Goal: Task Accomplishment & Management: Manage account settings

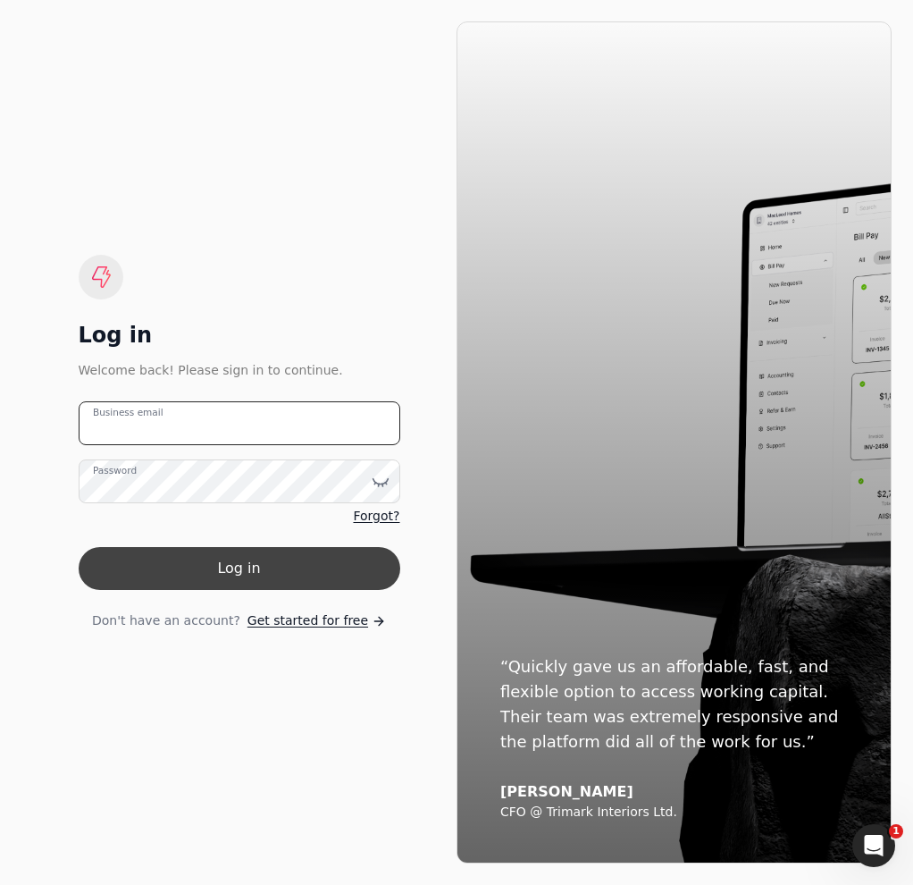
type email "[EMAIL_ADDRESS][DOMAIN_NAME]"
click at [259, 566] on button "Log in" at bounding box center [240, 568] width 322 height 43
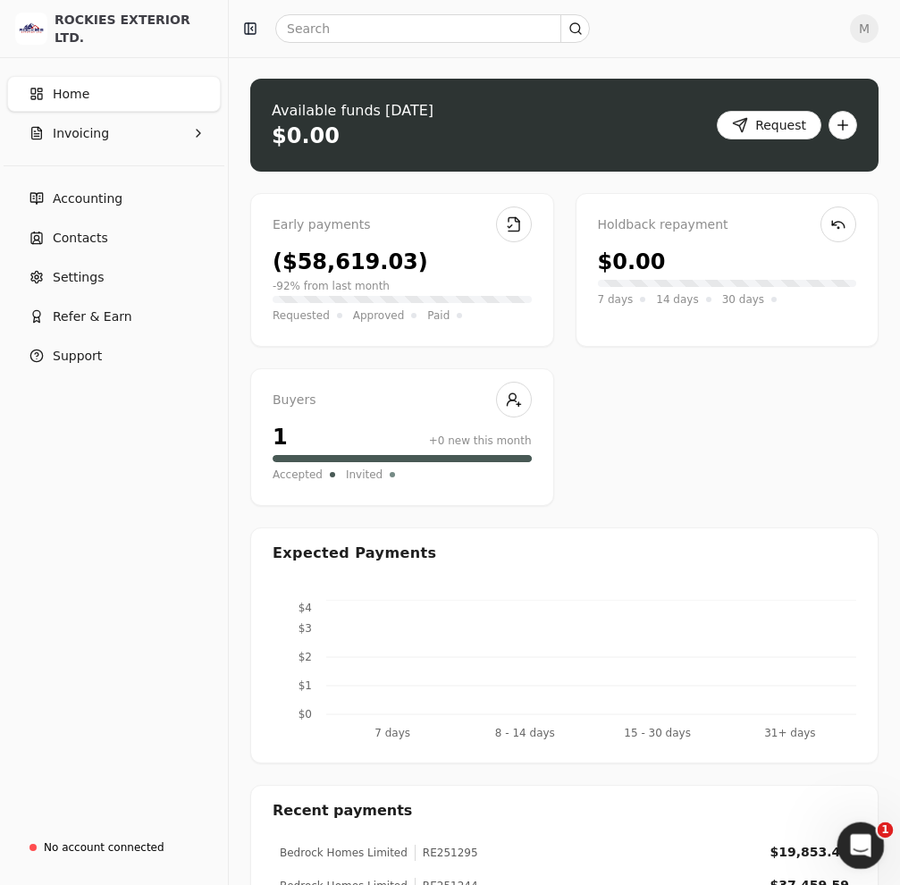
click at [864, 840] on icon "Open Intercom Messenger" at bounding box center [858, 842] width 29 height 29
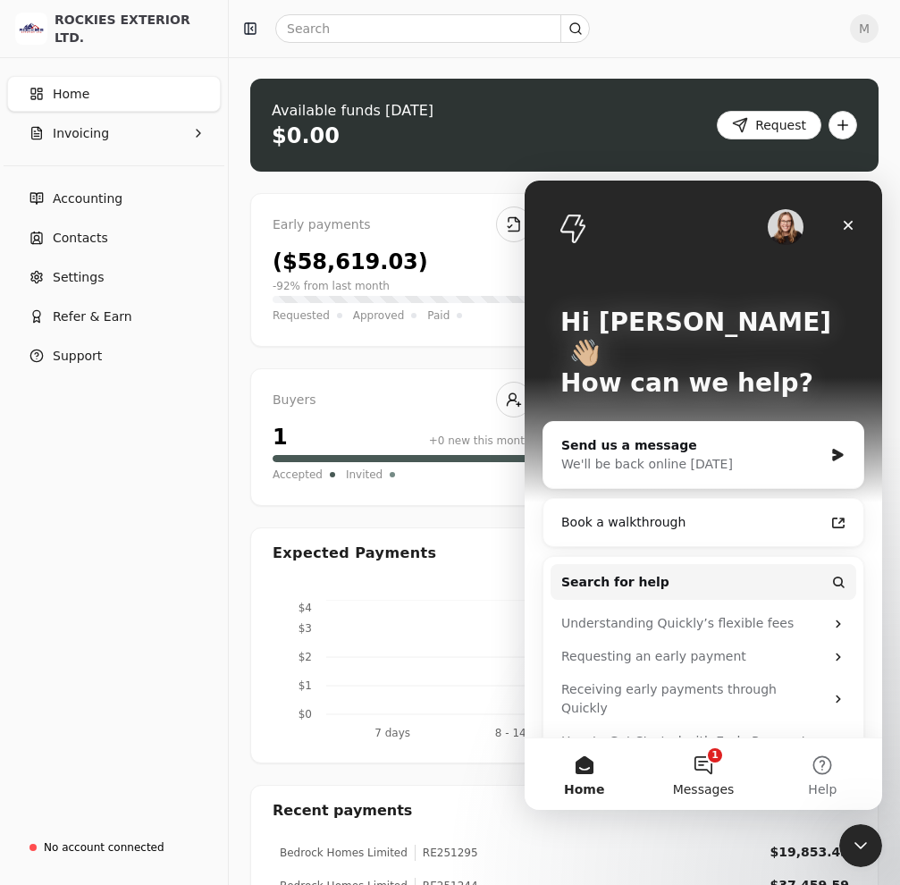
click at [667, 746] on button "1 Messages" at bounding box center [702, 773] width 119 height 71
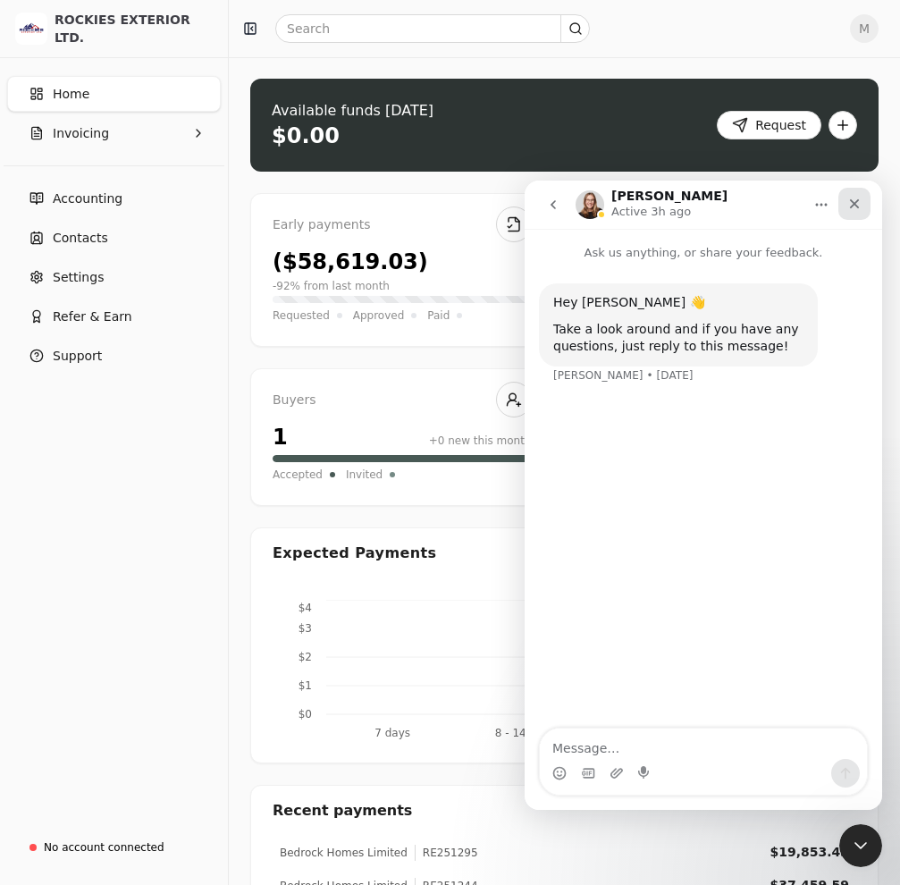
click at [860, 210] on icon "Close" at bounding box center [854, 204] width 14 height 14
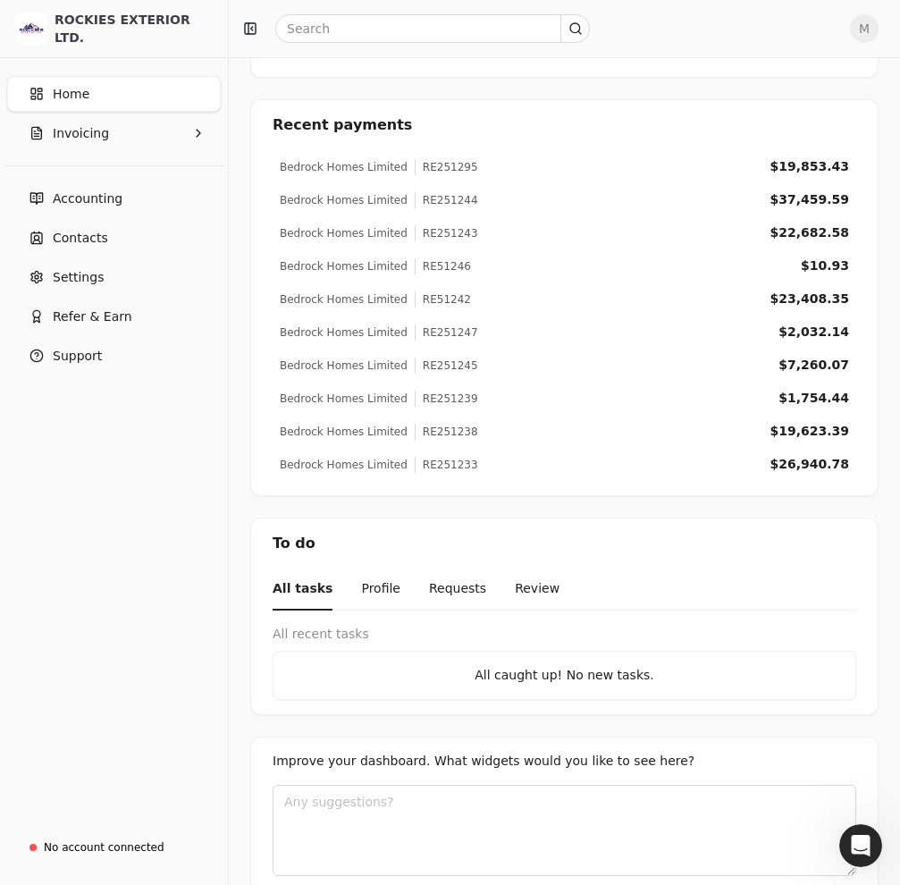
scroll to position [715, 0]
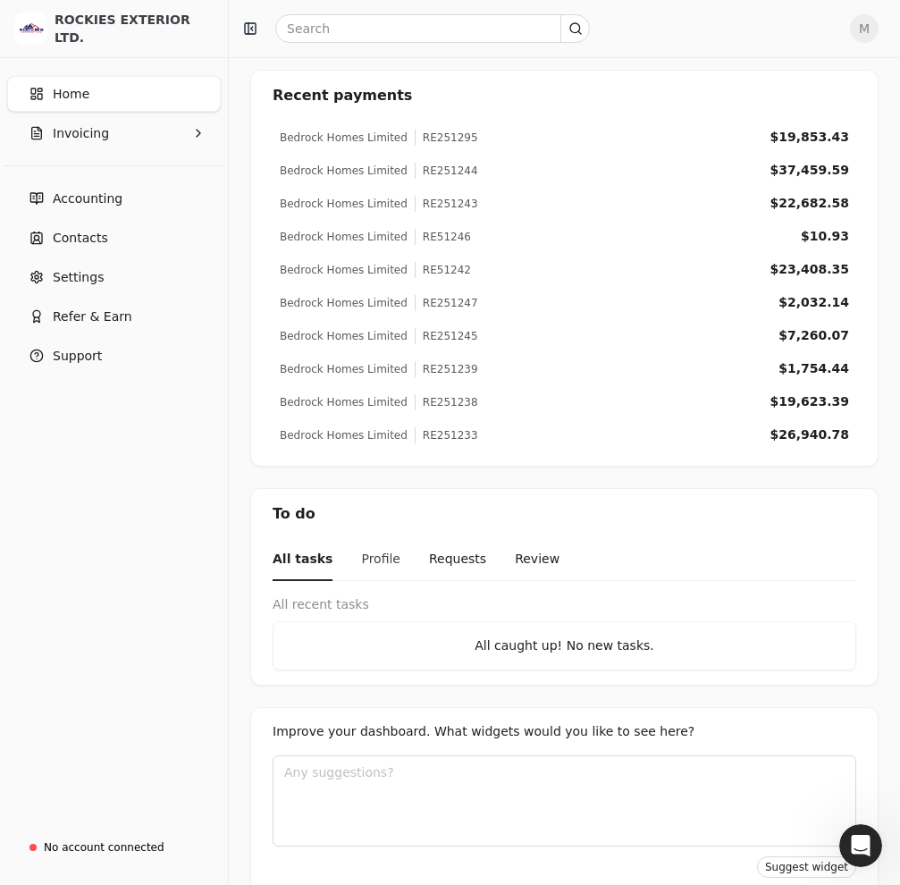
click at [370, 539] on button "Profile" at bounding box center [380, 560] width 39 height 42
click at [403, 539] on nav "All tasks Profile Requests Review" at bounding box center [565, 560] width 584 height 42
click at [407, 539] on nav "All tasks Profile Requests Review" at bounding box center [565, 560] width 584 height 42
click at [428, 539] on button "Requests" at bounding box center [456, 560] width 57 height 42
click at [485, 539] on nav "All tasks Profile Requests Review" at bounding box center [565, 560] width 584 height 42
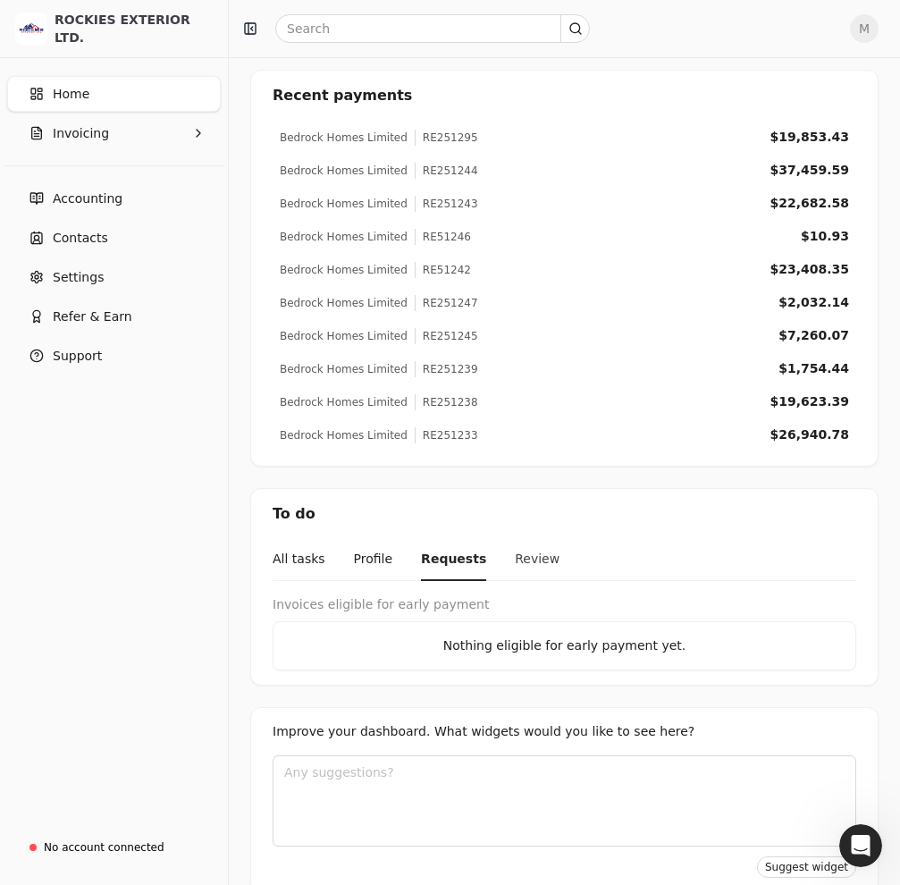
click at [515, 542] on button "Review" at bounding box center [537, 560] width 45 height 42
click at [303, 543] on button "All tasks" at bounding box center [299, 560] width 53 height 42
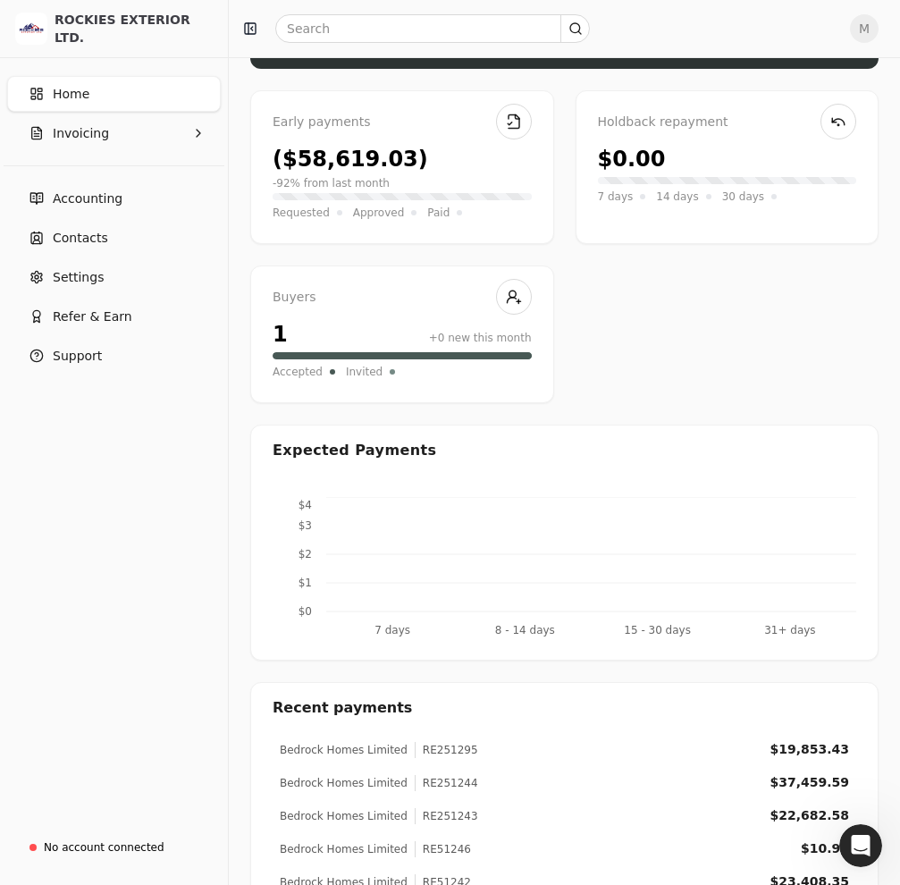
scroll to position [89, 0]
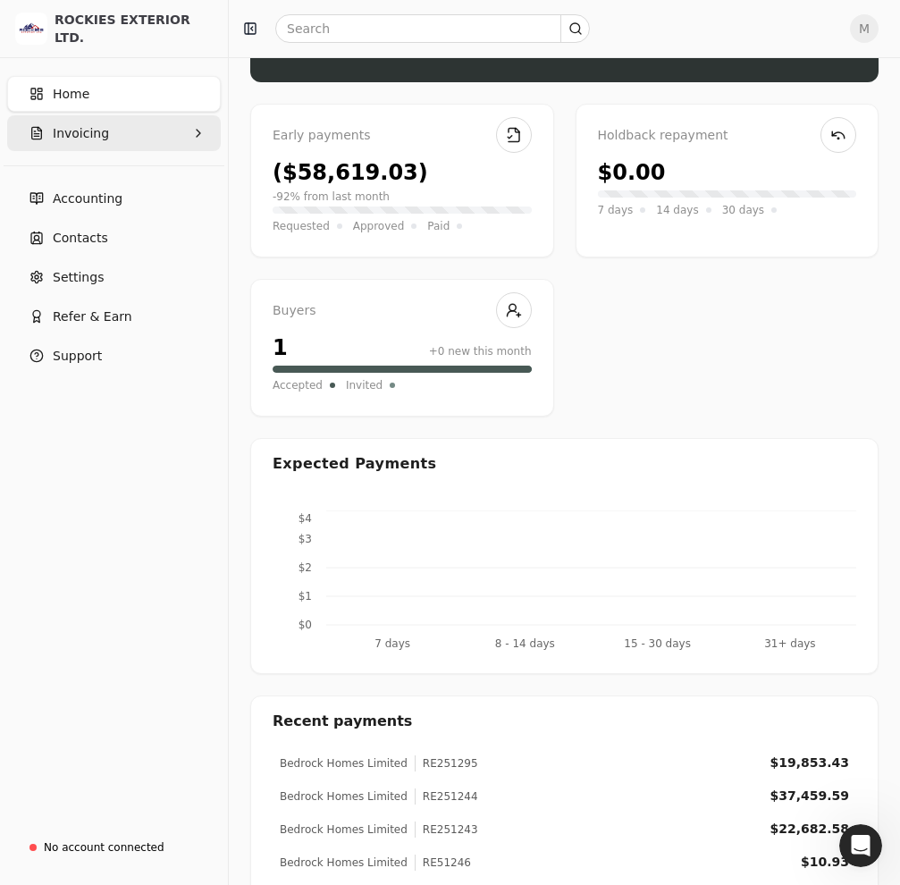
click at [192, 130] on icon "button" at bounding box center [198, 133] width 14 height 14
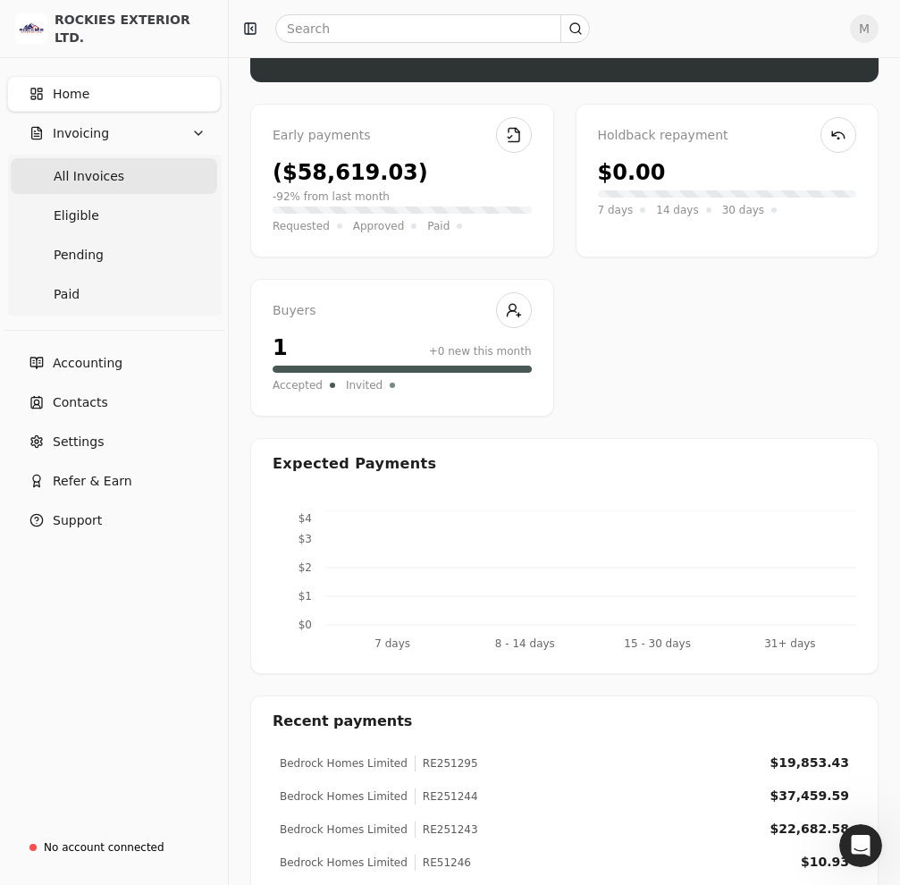
click at [147, 180] on Invoices "All Invoices" at bounding box center [114, 176] width 206 height 36
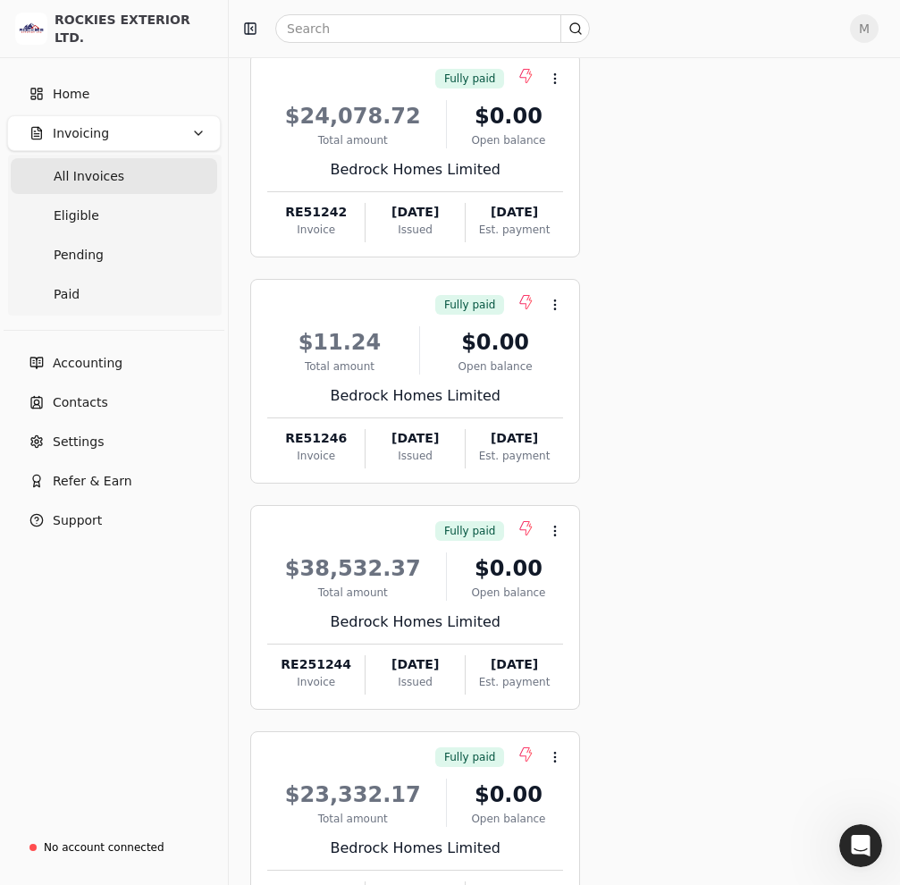
scroll to position [1407, 0]
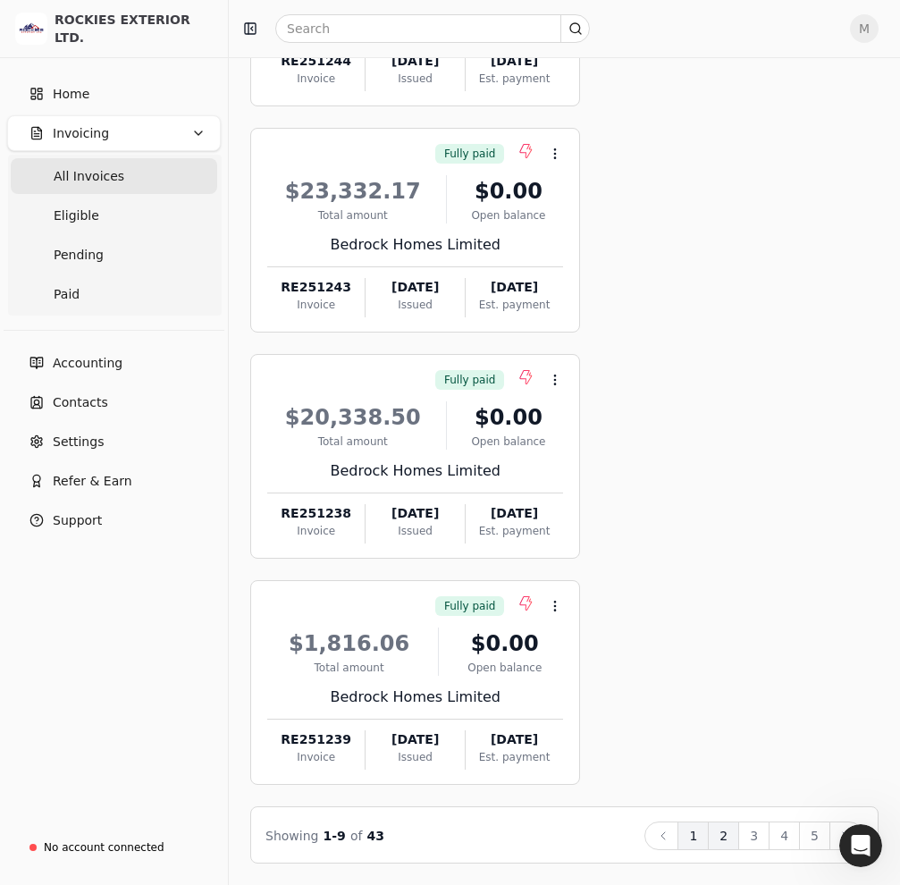
click at [735, 843] on button "2" at bounding box center [723, 835] width 31 height 29
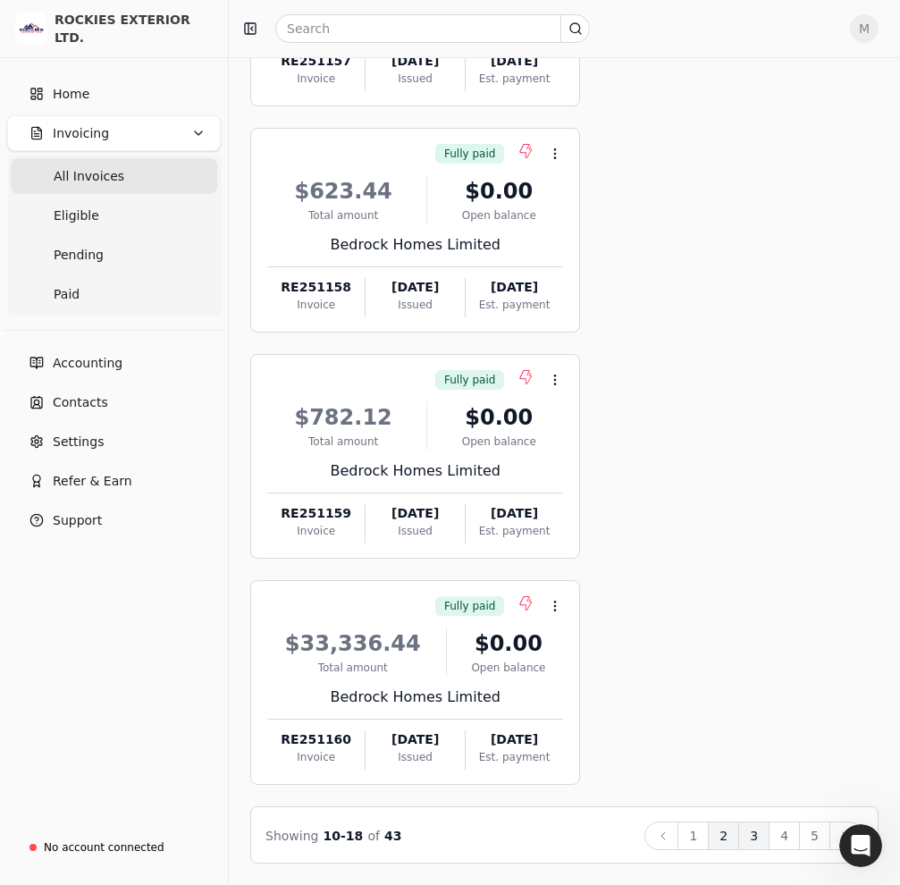
click at [759, 831] on button "3" at bounding box center [753, 835] width 31 height 29
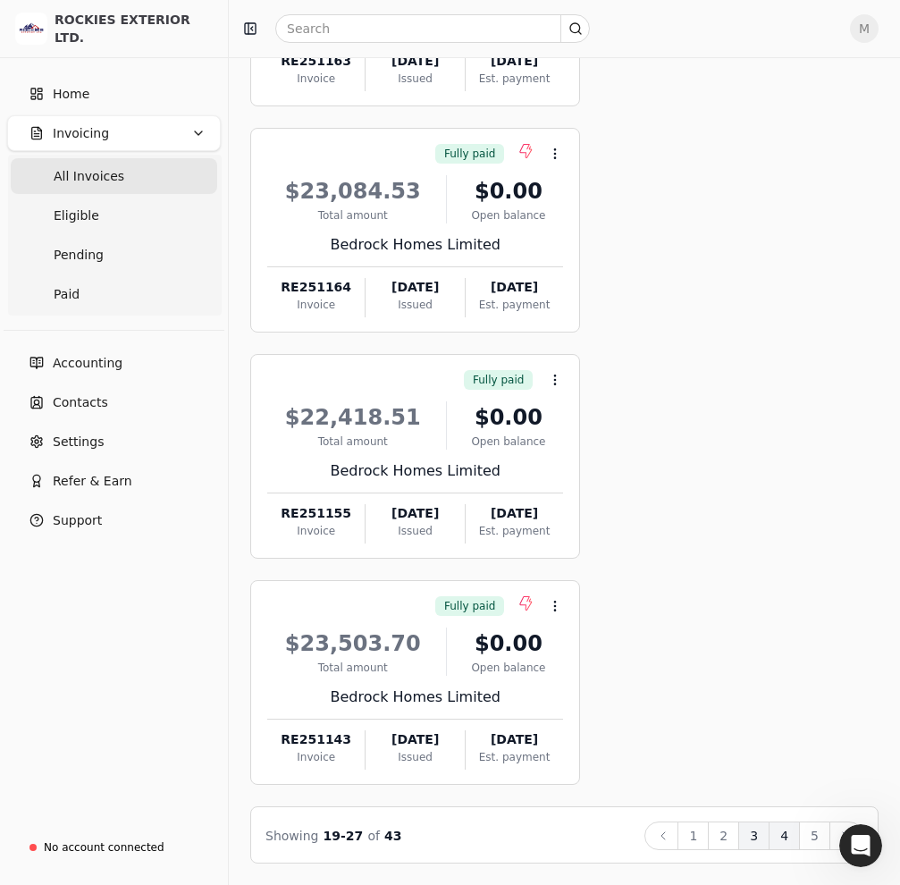
click at [783, 842] on button "4" at bounding box center [784, 835] width 31 height 29
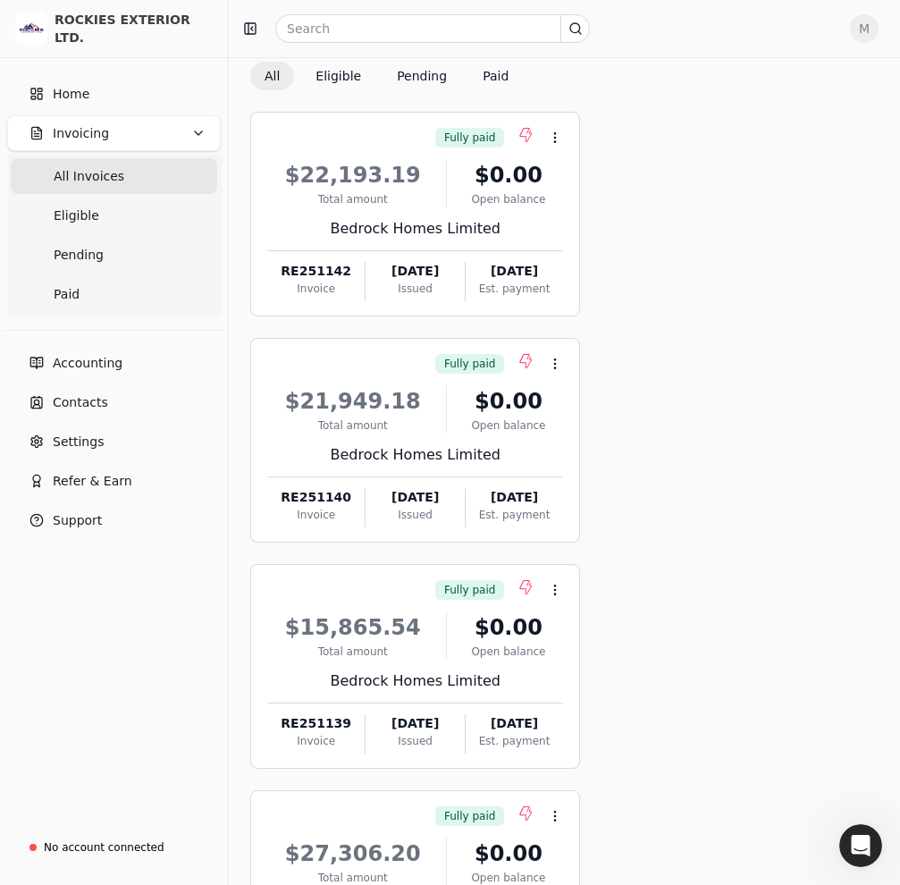
scroll to position [0, 0]
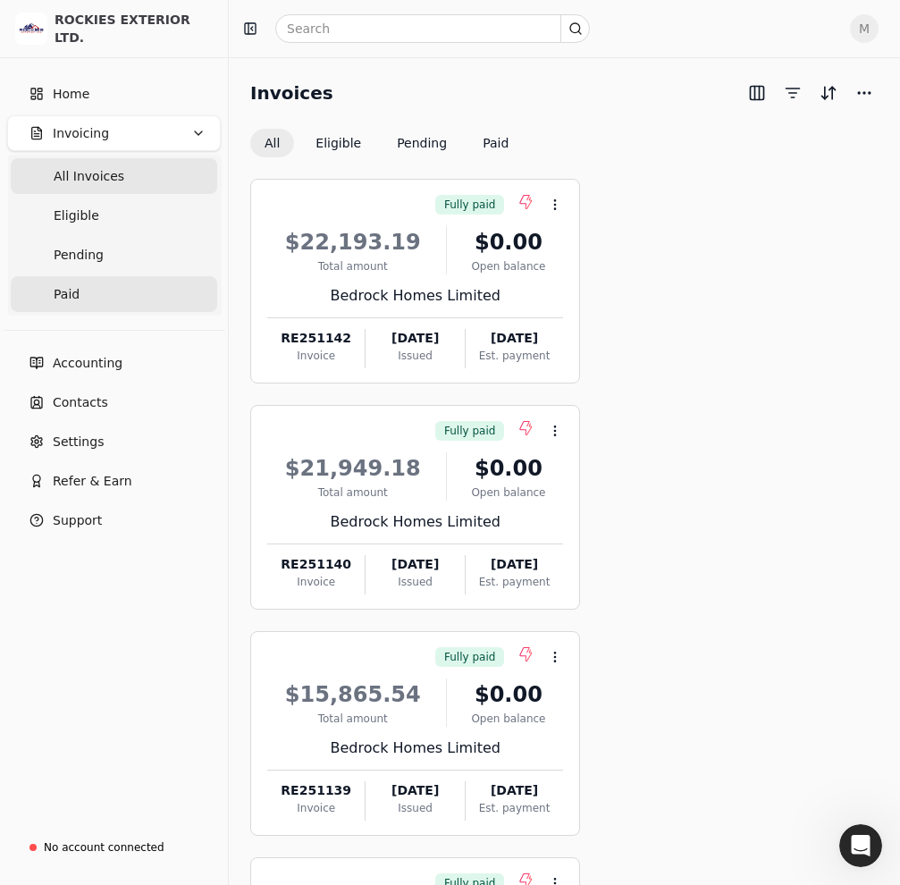
click at [122, 308] on link "Paid" at bounding box center [114, 294] width 206 height 36
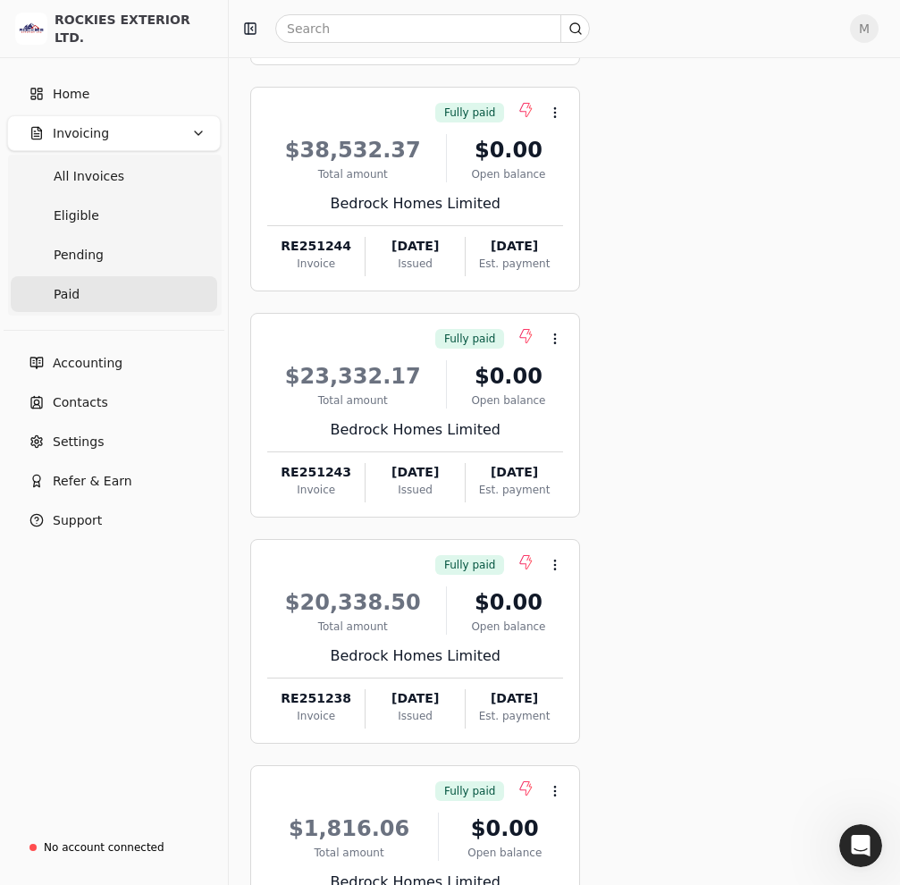
scroll to position [1407, 0]
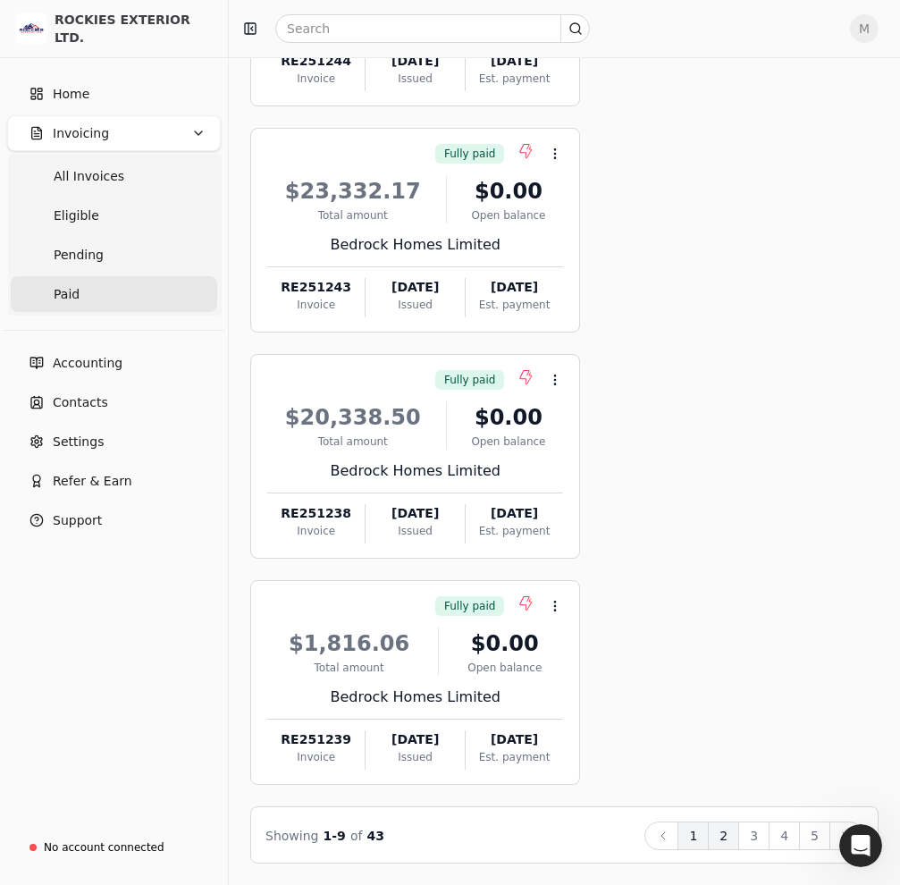
click at [724, 839] on button "2" at bounding box center [723, 835] width 31 height 29
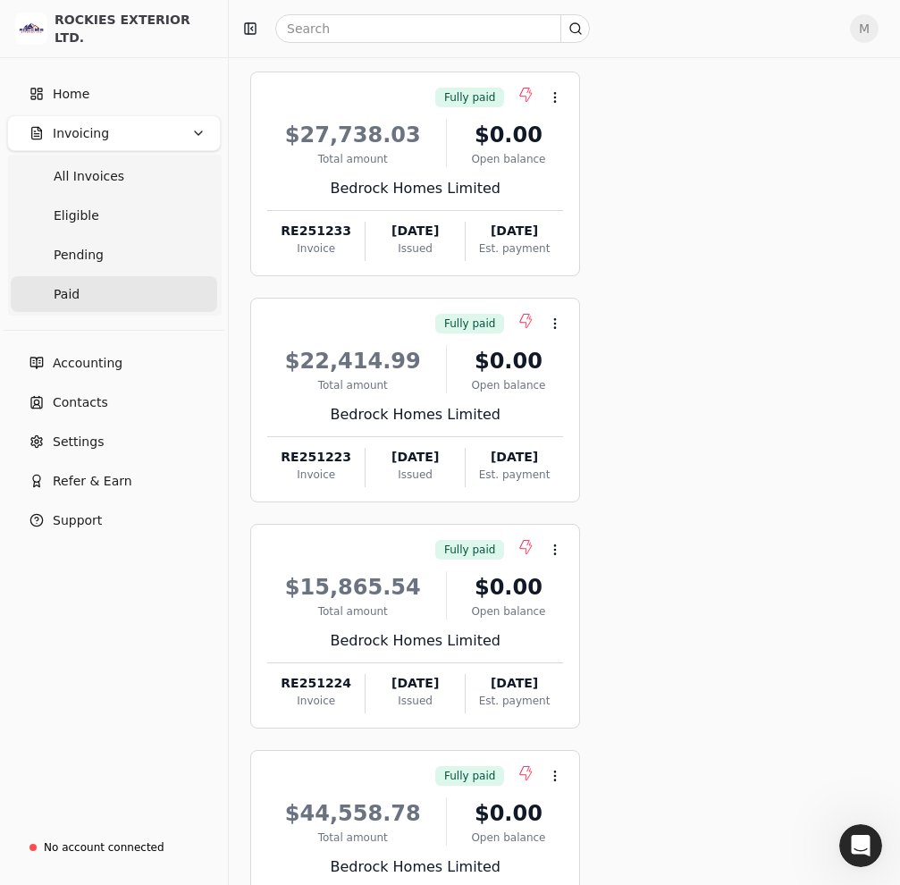
scroll to position [0, 0]
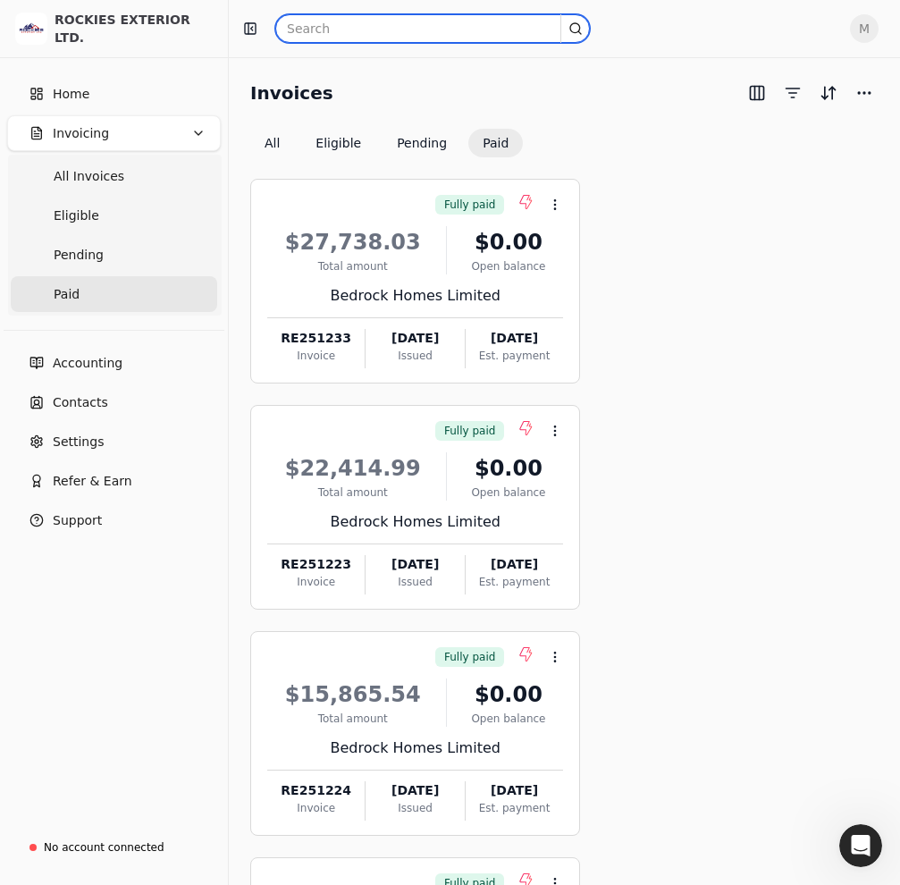
click at [384, 24] on input "text" at bounding box center [432, 28] width 315 height 29
click at [382, 30] on input "RE251295" at bounding box center [432, 28] width 315 height 29
click at [377, 29] on input "RE251247" at bounding box center [432, 28] width 315 height 29
click at [365, 30] on input "RE251246" at bounding box center [432, 28] width 315 height 29
click at [360, 38] on input "RE251245" at bounding box center [432, 28] width 315 height 29
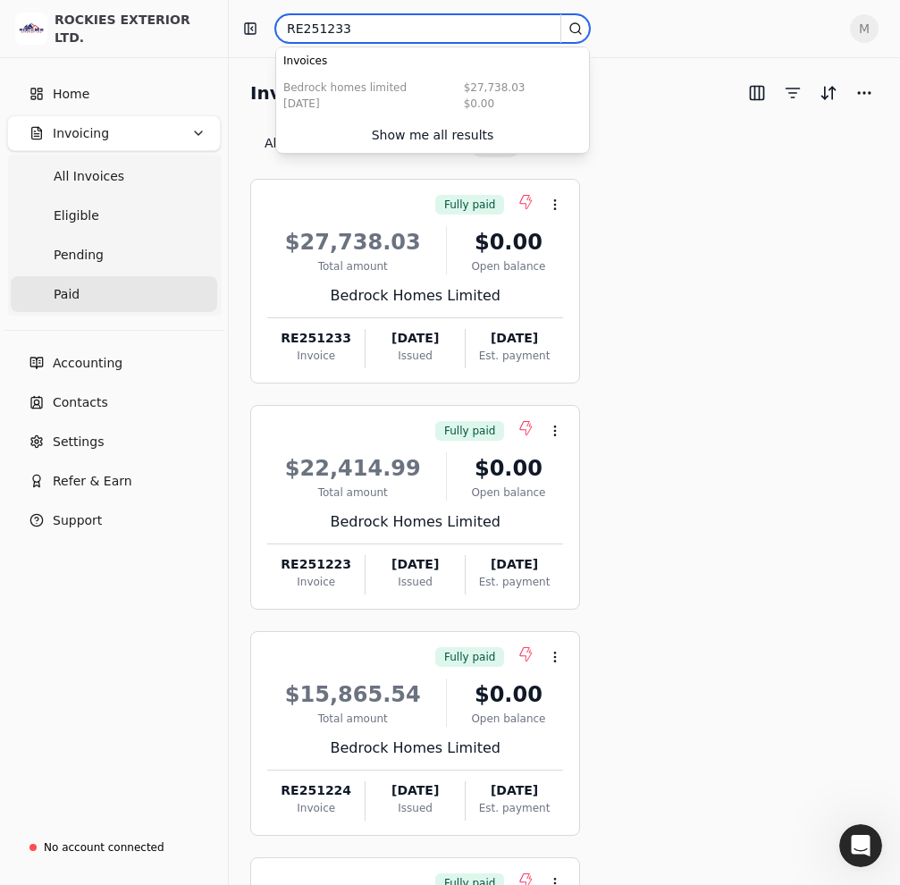
click at [362, 26] on input "RE251233" at bounding box center [432, 28] width 315 height 29
click at [387, 34] on input "RE251224" at bounding box center [432, 28] width 315 height 29
click at [382, 32] on input "RE251223" at bounding box center [432, 28] width 315 height 29
click at [365, 26] on input "RE251243" at bounding box center [432, 28] width 315 height 29
click at [364, 29] on input "RE251244" at bounding box center [432, 28] width 315 height 29
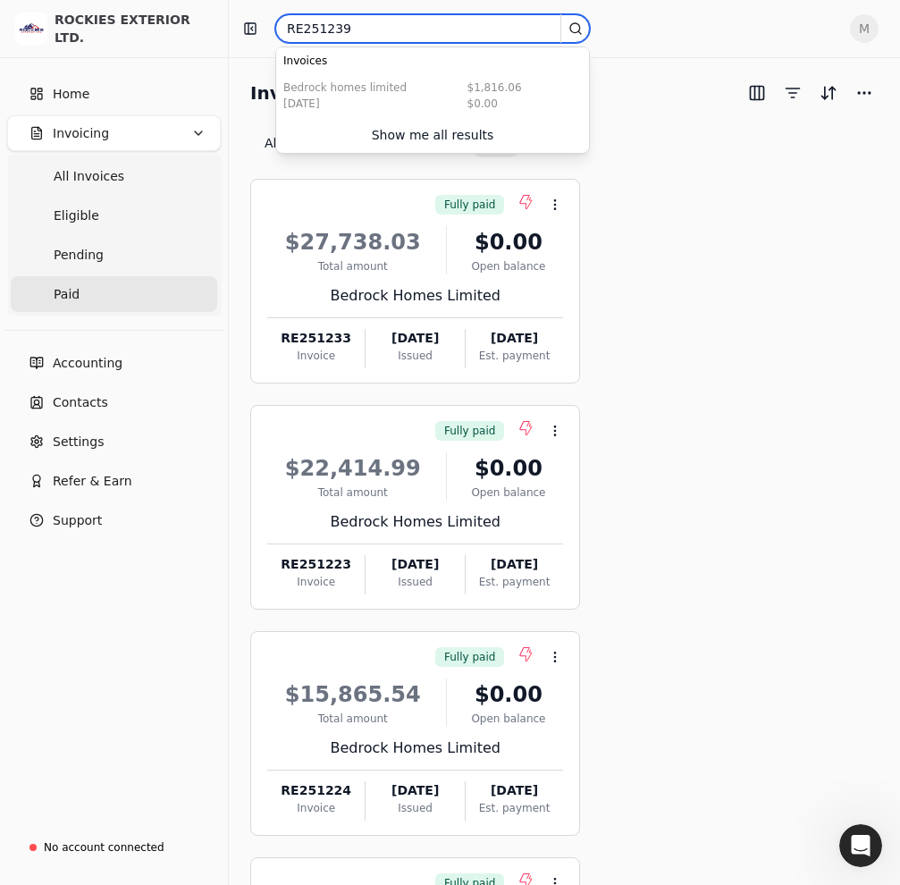
click at [368, 26] on input "RE251239" at bounding box center [432, 28] width 315 height 29
drag, startPoint x: 356, startPoint y: 25, endPoint x: 374, endPoint y: 67, distance: 46.0
click at [356, 25] on input "RE251238" at bounding box center [432, 28] width 315 height 29
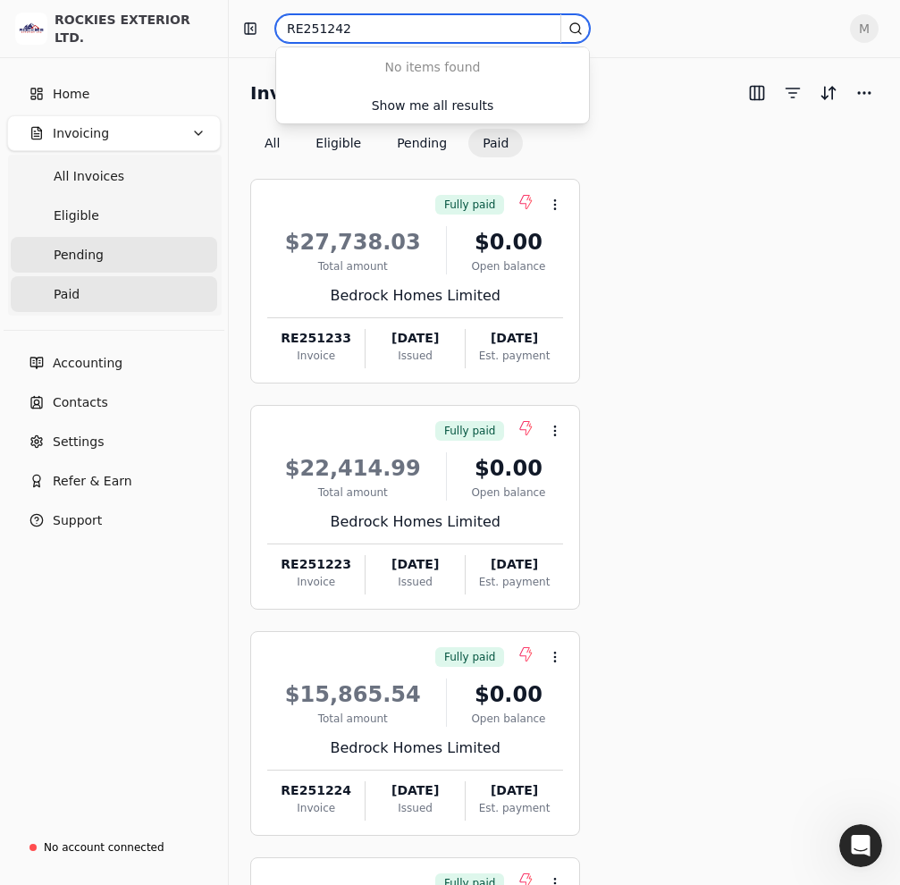
type input "RE251242"
click at [122, 265] on link "Pending" at bounding box center [114, 255] width 206 height 36
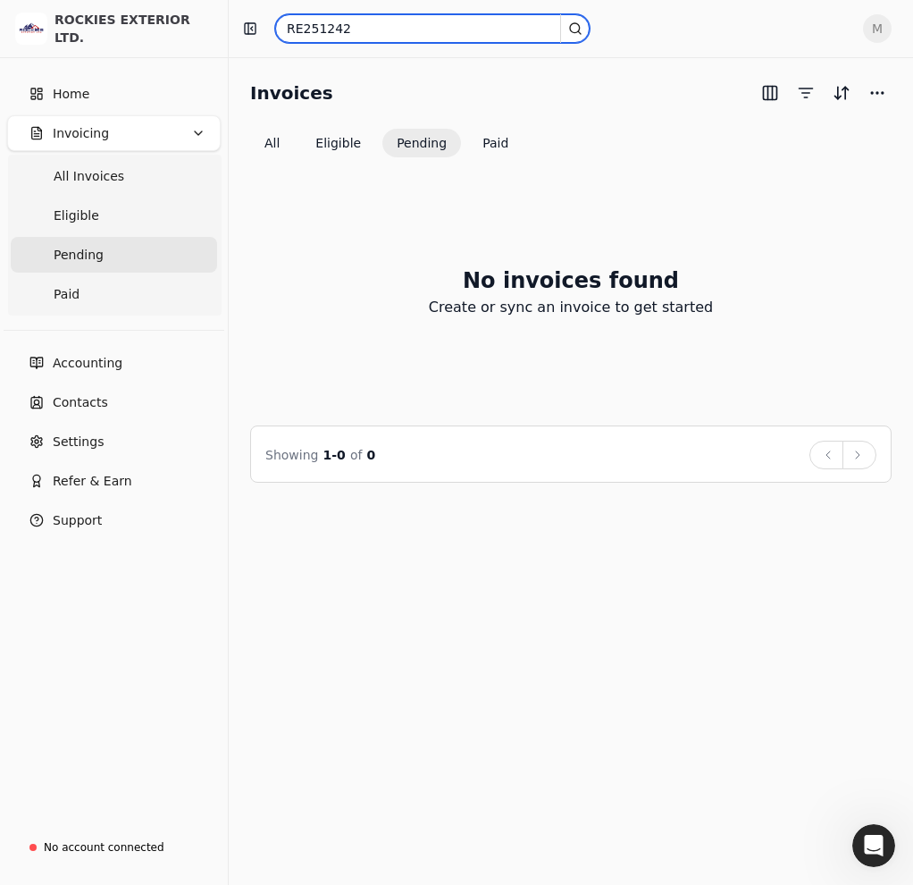
click at [400, 30] on input "RE251242" at bounding box center [432, 28] width 315 height 29
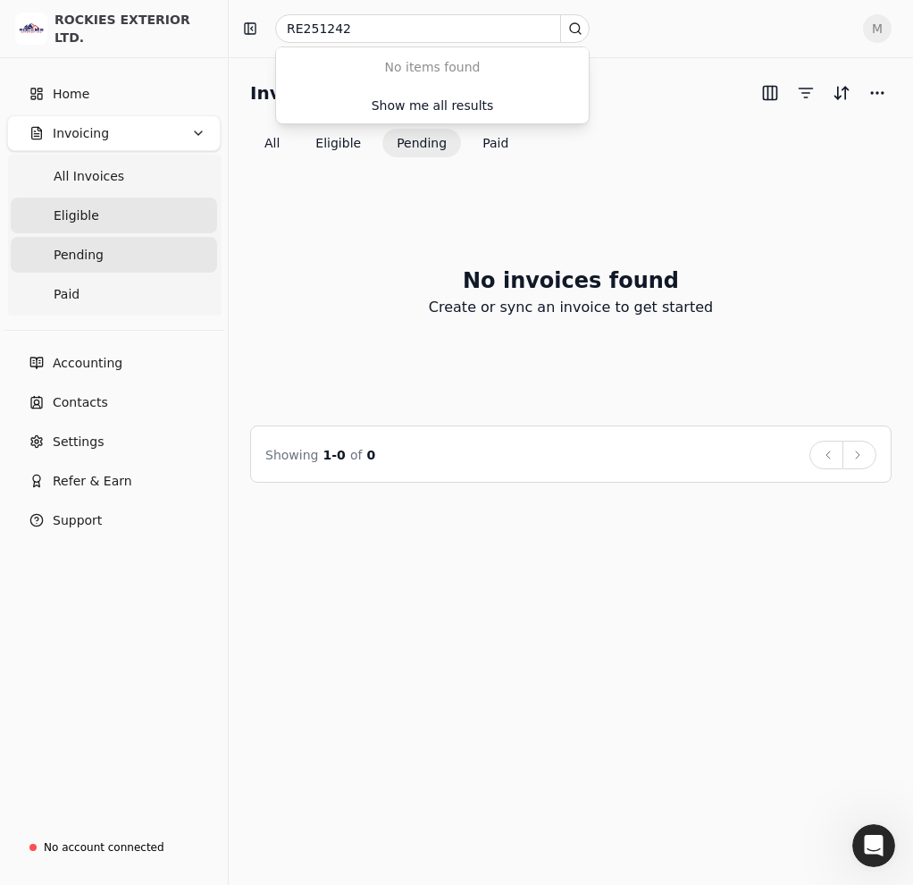
click at [129, 216] on link "Eligible" at bounding box center [114, 215] width 206 height 36
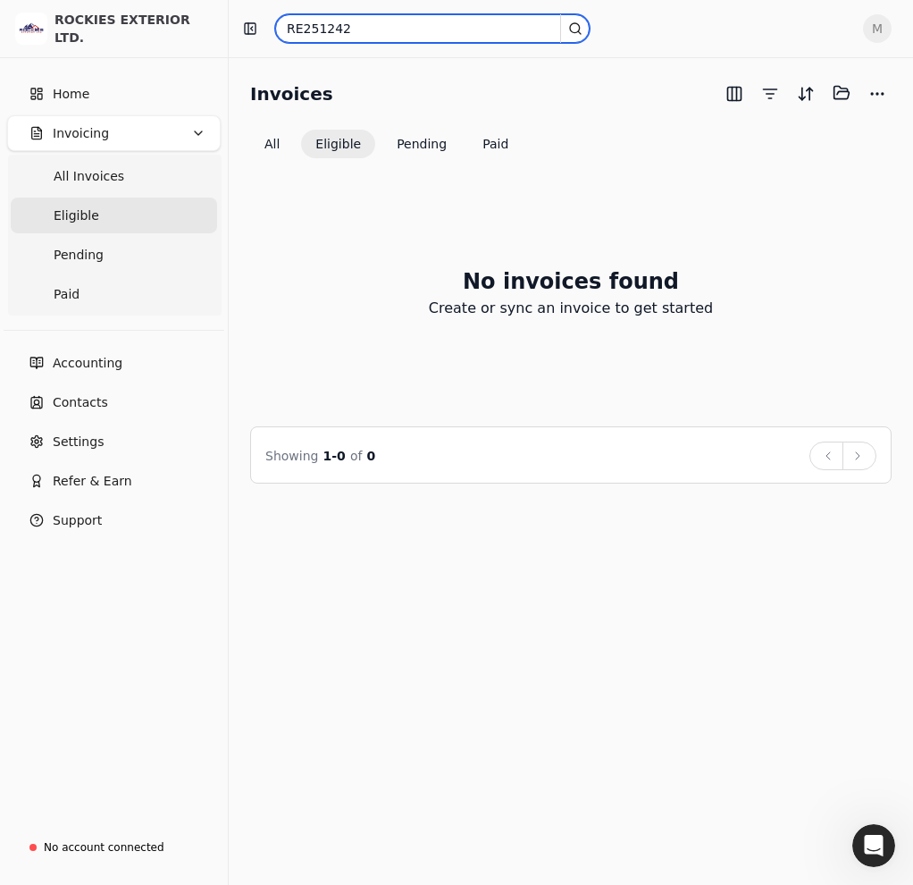
click at [357, 30] on input "RE251242" at bounding box center [432, 28] width 315 height 29
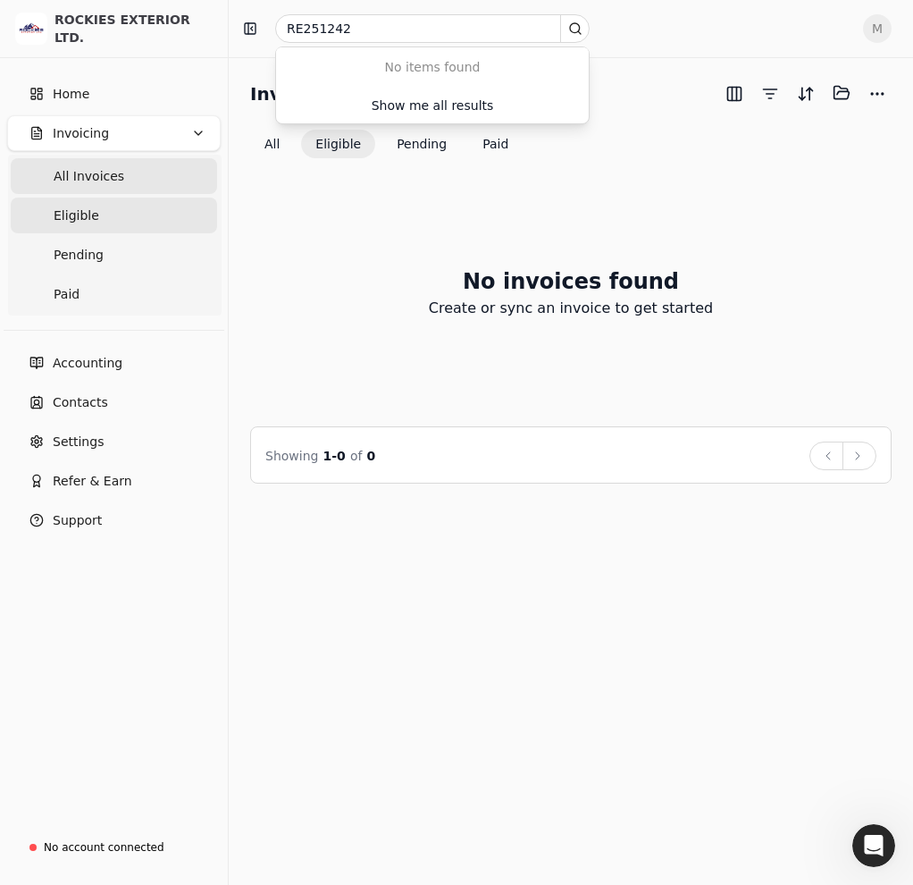
click at [87, 171] on span "All Invoices" at bounding box center [89, 176] width 71 height 19
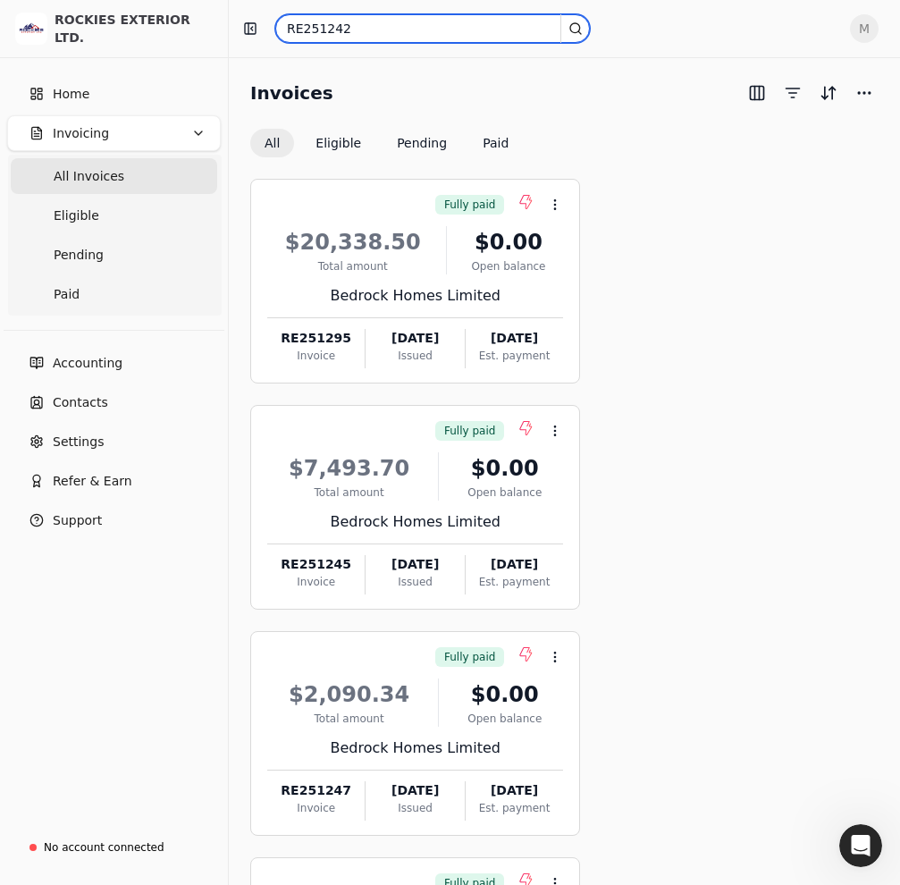
click at [406, 24] on input "RE251242" at bounding box center [432, 28] width 315 height 29
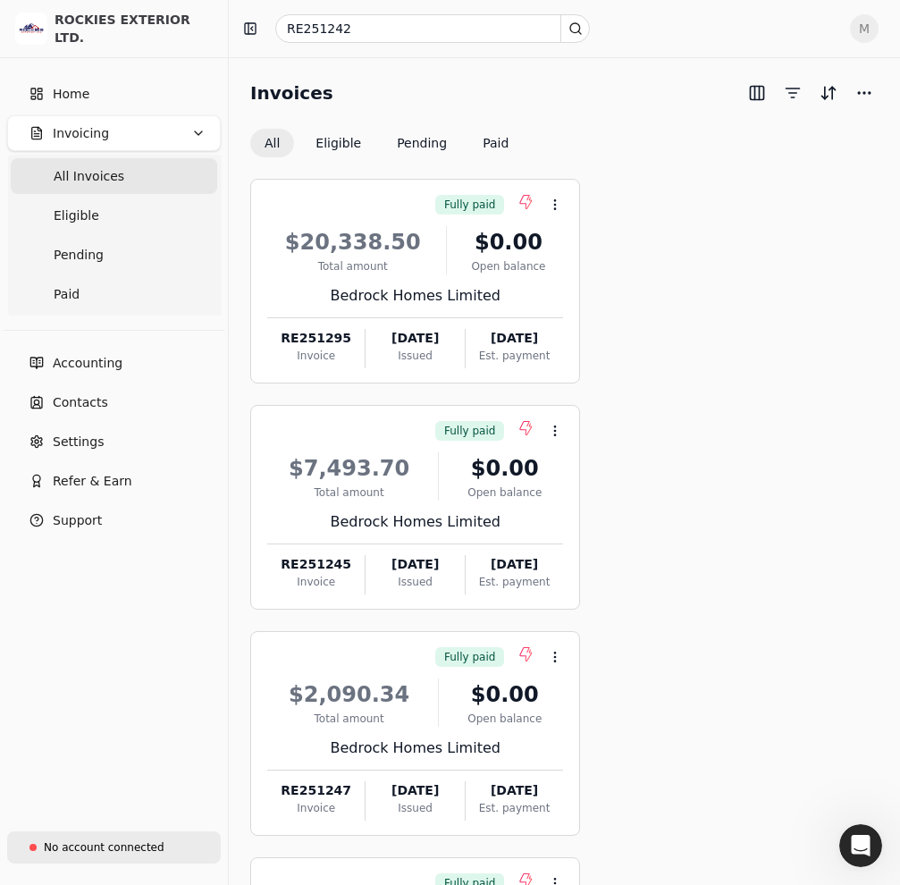
click at [101, 841] on div "No account connected" at bounding box center [104, 847] width 121 height 16
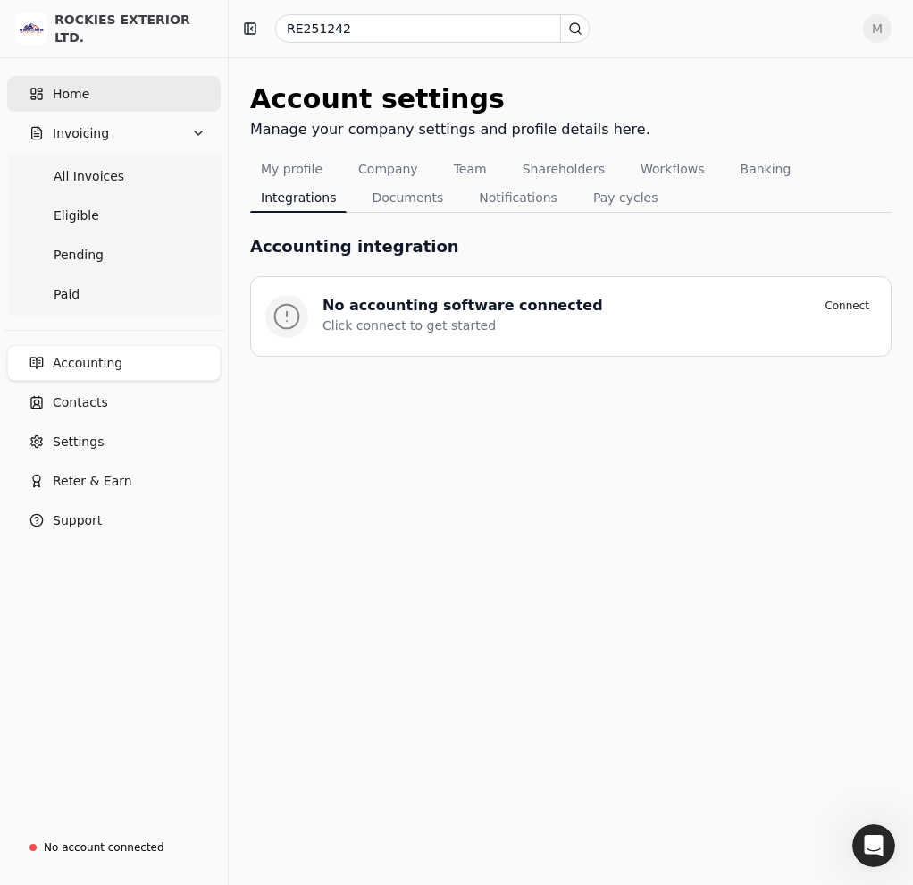
click at [72, 94] on span "Home" at bounding box center [71, 94] width 37 height 19
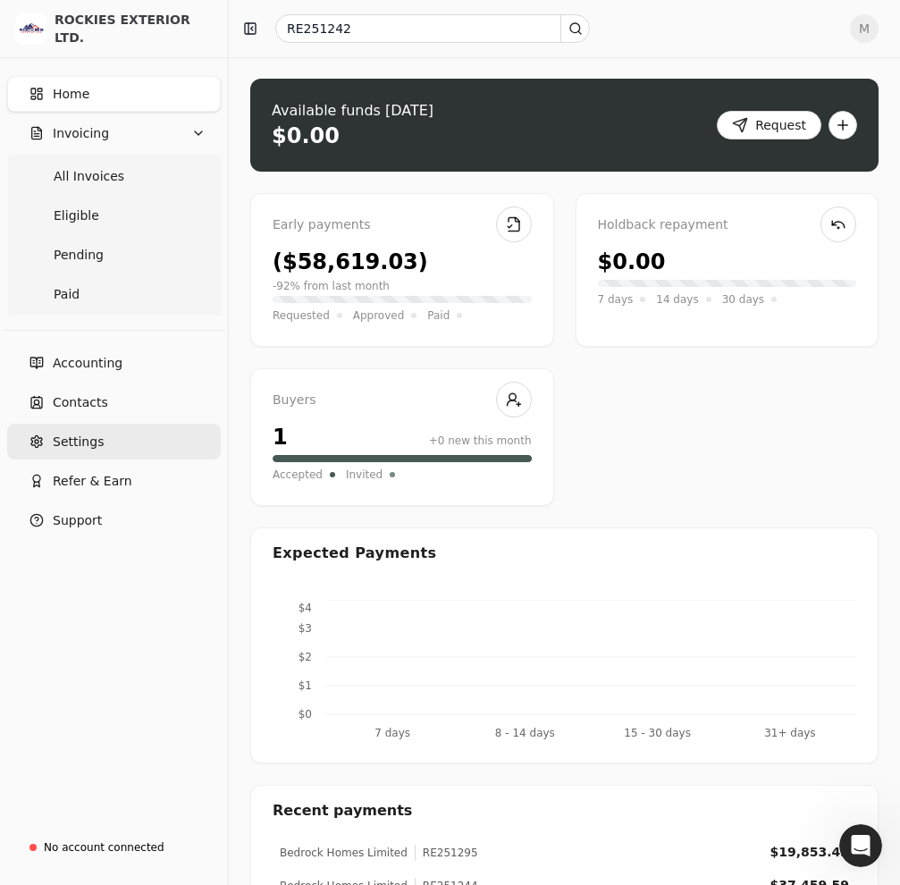
click at [110, 441] on link "Settings" at bounding box center [114, 442] width 214 height 36
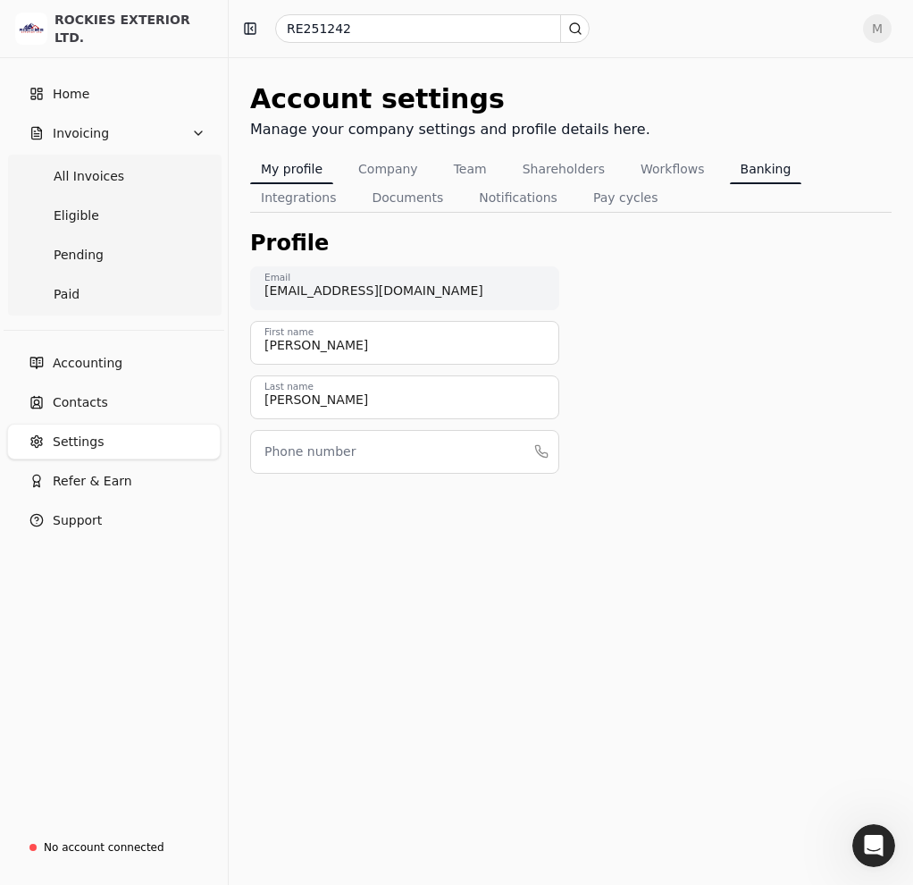
click at [772, 164] on button "Banking" at bounding box center [766, 169] width 72 height 29
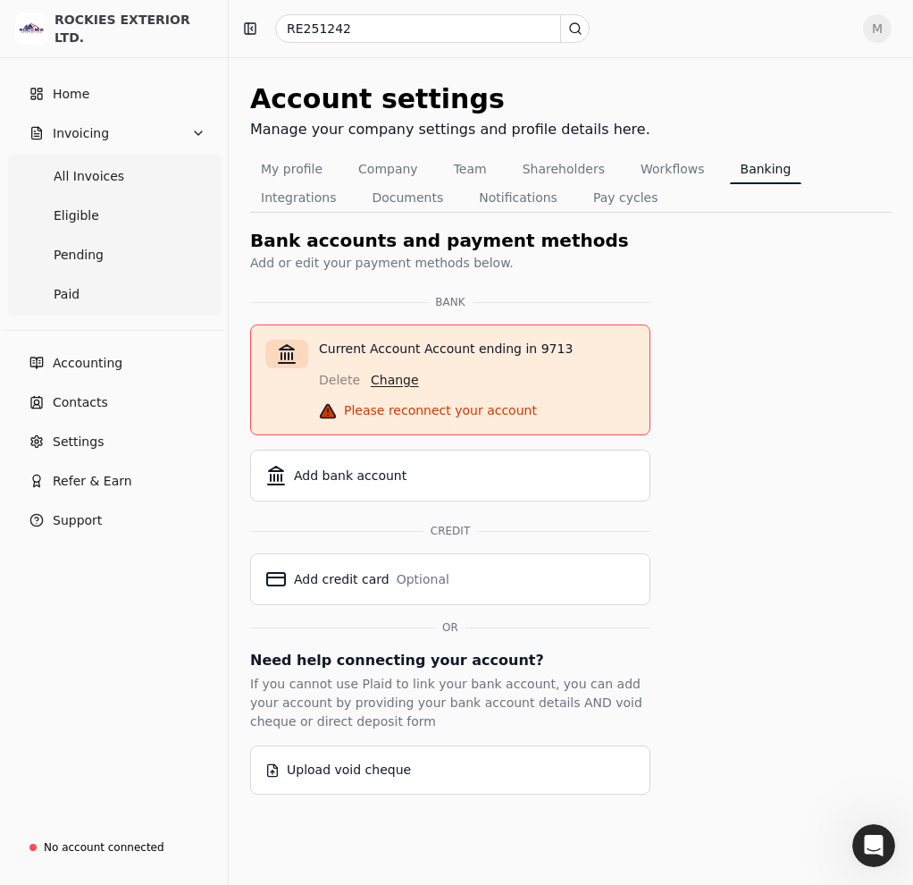
click at [394, 390] on button "Change" at bounding box center [395, 379] width 48 height 29
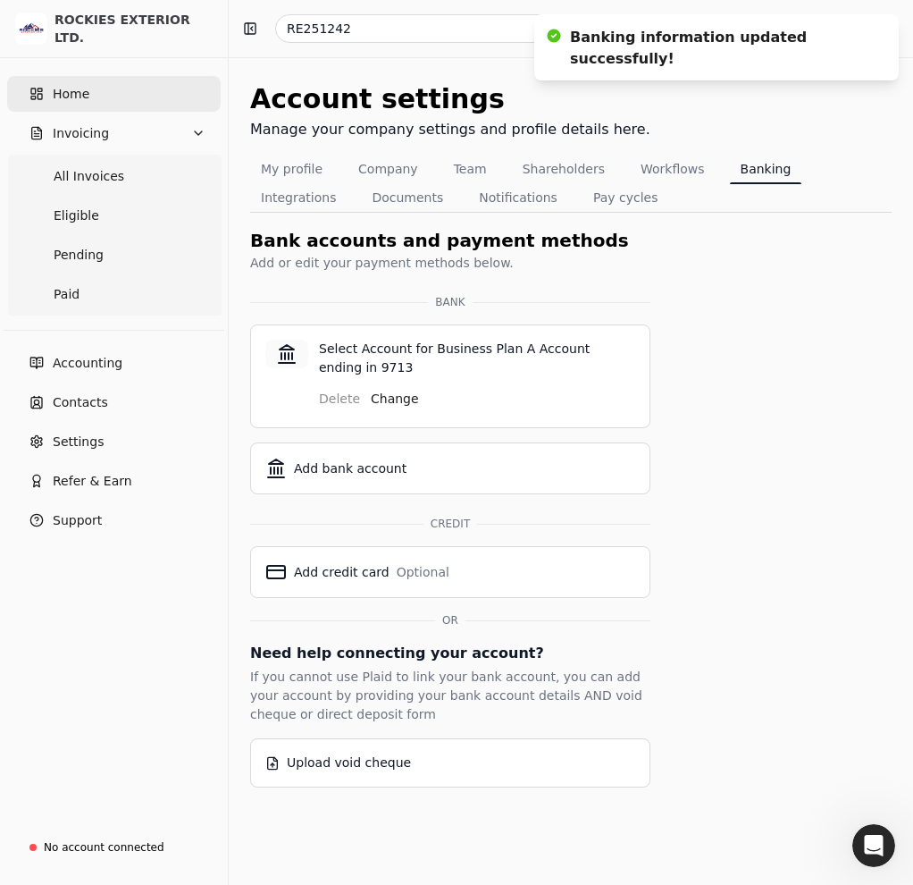
click at [80, 102] on span "Home" at bounding box center [71, 94] width 37 height 19
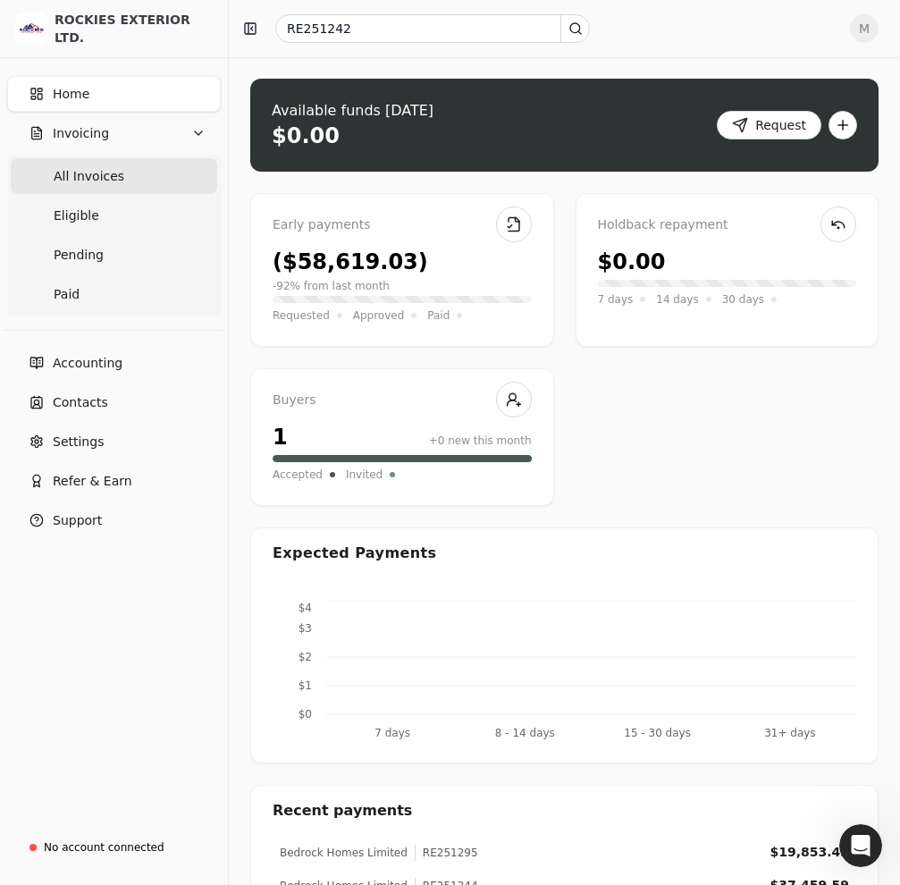
click at [139, 187] on Invoices "All Invoices" at bounding box center [114, 176] width 206 height 36
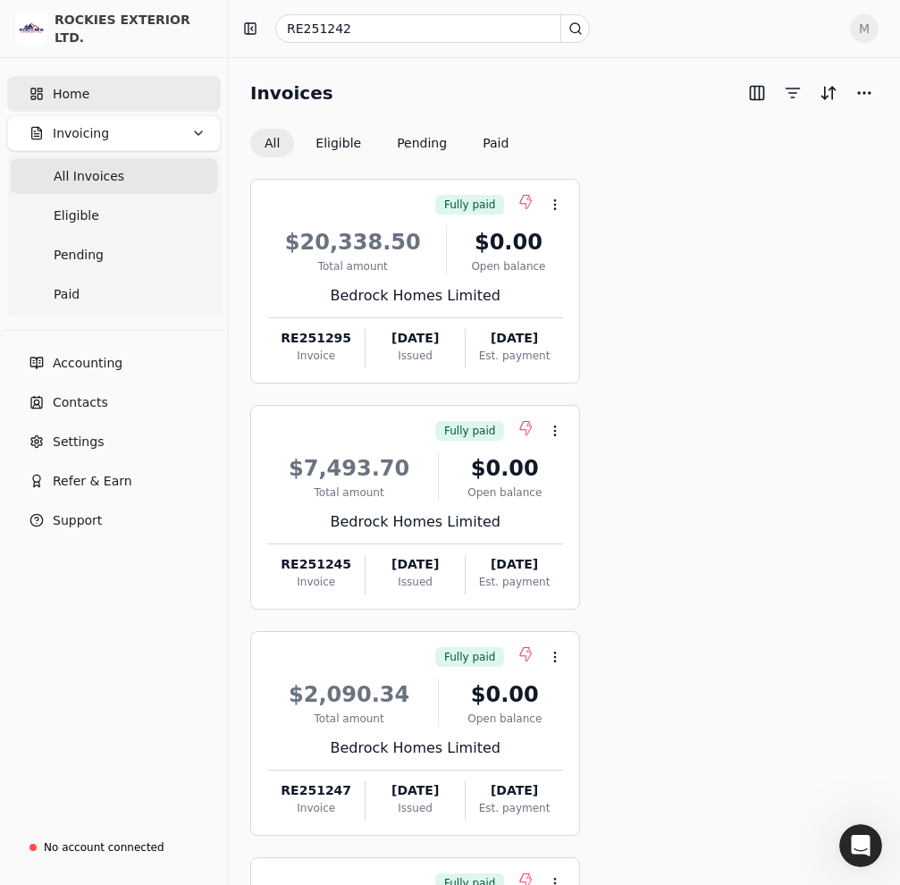
click at [86, 96] on span "Home" at bounding box center [71, 94] width 37 height 19
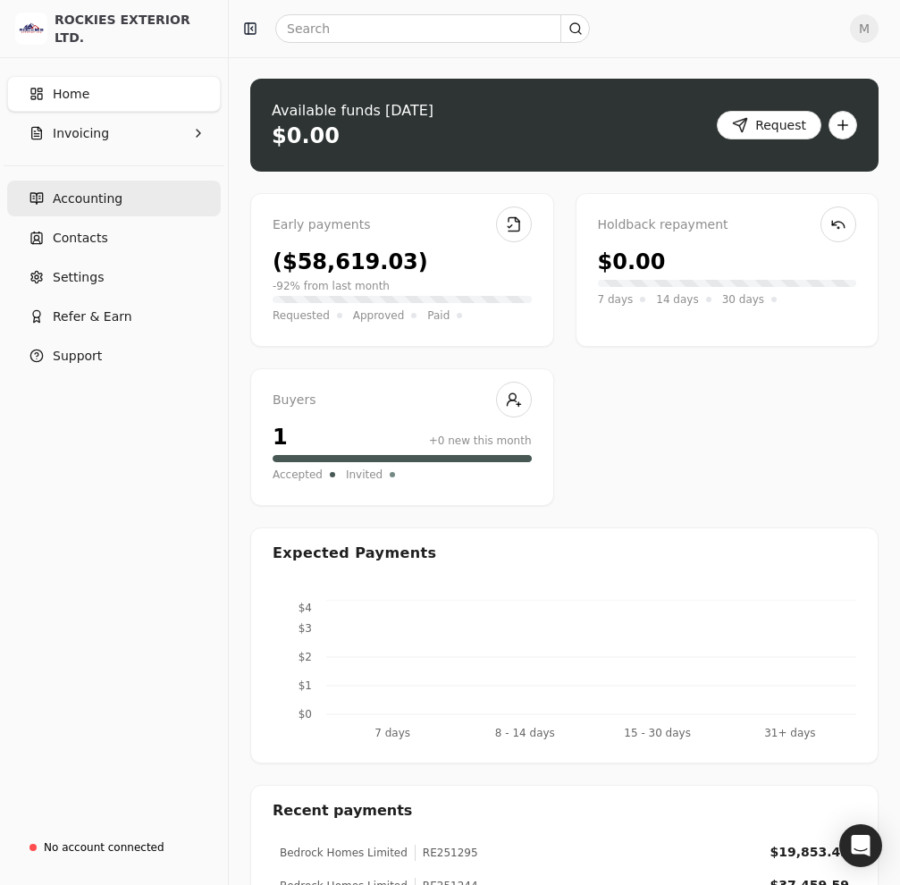
click at [113, 208] on link "Accounting" at bounding box center [114, 199] width 214 height 36
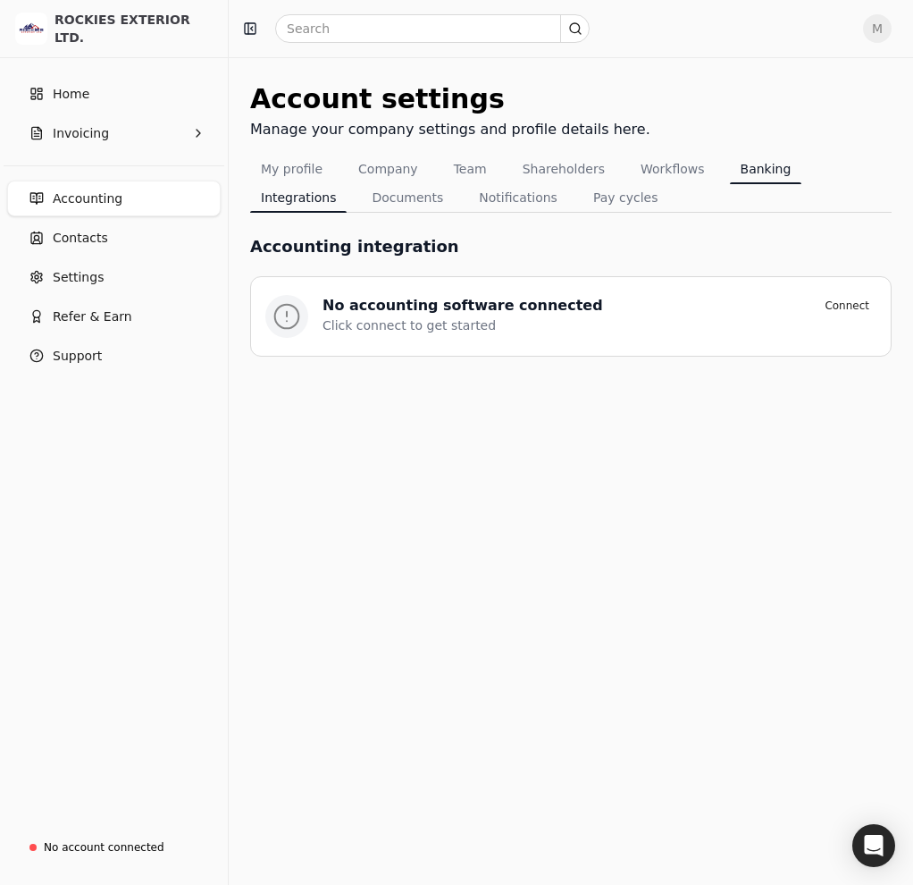
click at [730, 174] on button "Banking" at bounding box center [766, 169] width 72 height 29
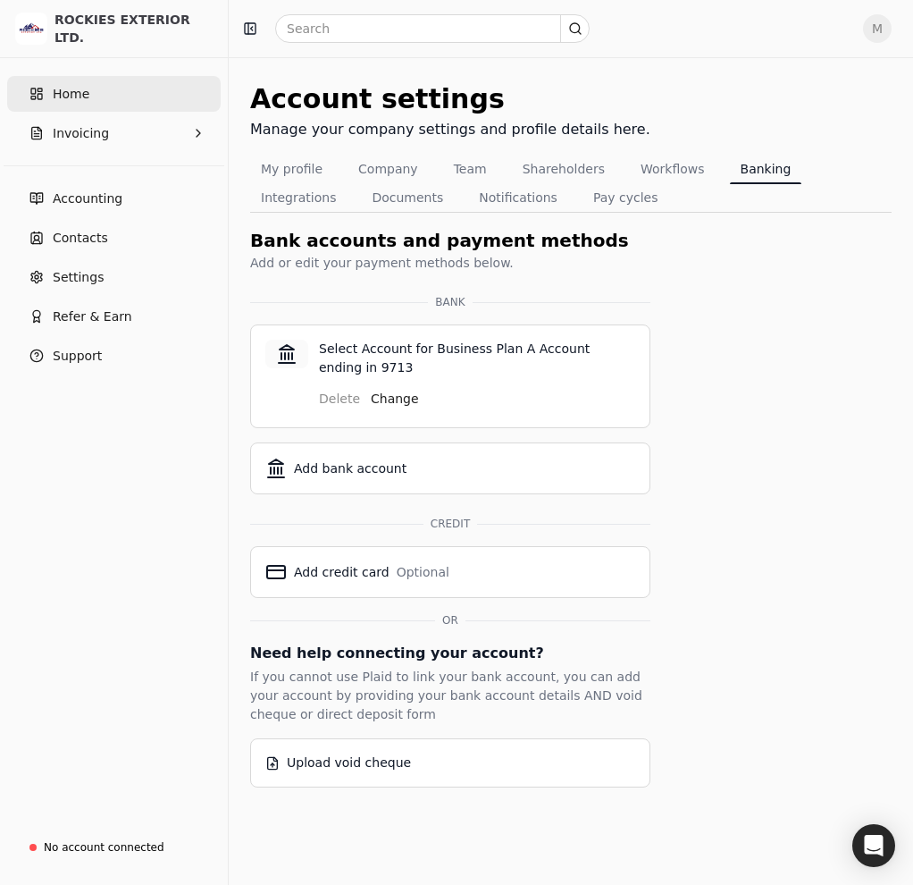
click at [109, 105] on link "Home" at bounding box center [114, 94] width 214 height 36
